Goal: Task Accomplishment & Management: Use online tool/utility

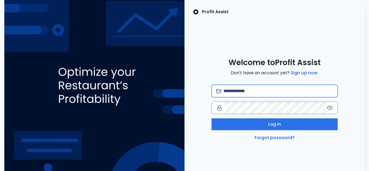
click at [239, 94] on input "email" at bounding box center [278, 91] width 110 height 12
paste input "**********"
type input "**********"
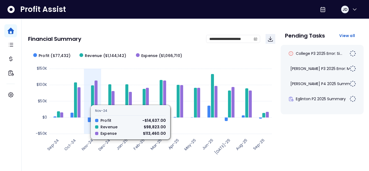
scroll to position [27, 0]
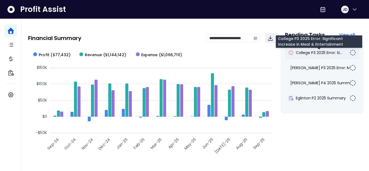
click at [325, 51] on span "College P3 2025 Error: Si..." at bounding box center [319, 52] width 46 height 5
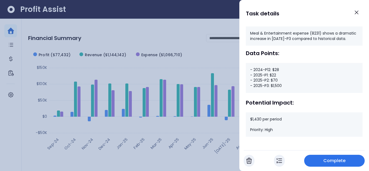
scroll to position [73, 0]
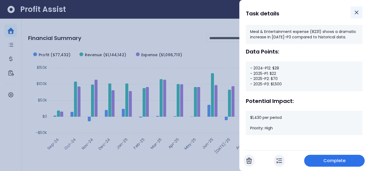
click at [355, 16] on button "Close" at bounding box center [357, 12] width 12 height 12
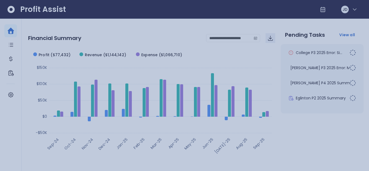
scroll to position [27, 0]
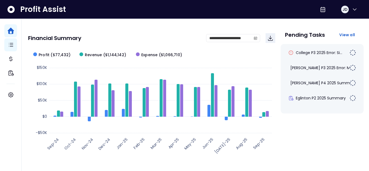
click at [11, 45] on icon "Main navigation" at bounding box center [11, 44] width 4 height 3
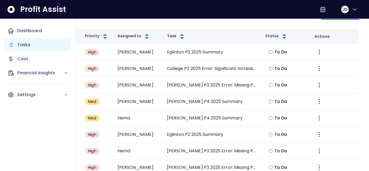
scroll to position [60, 0]
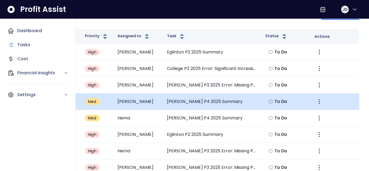
click at [259, 93] on td "[PERSON_NAME] P4 2025 Summary" at bounding box center [212, 101] width 98 height 16
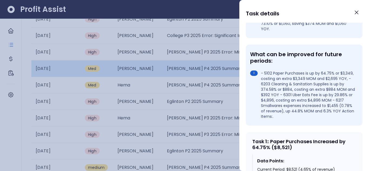
scroll to position [148, 0]
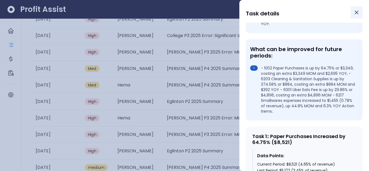
click at [356, 17] on button "Close" at bounding box center [357, 12] width 12 height 12
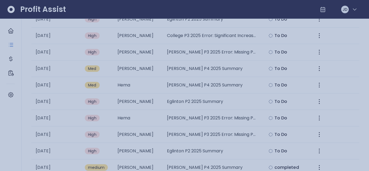
scroll to position [60, 0]
